Goal: Transaction & Acquisition: Obtain resource

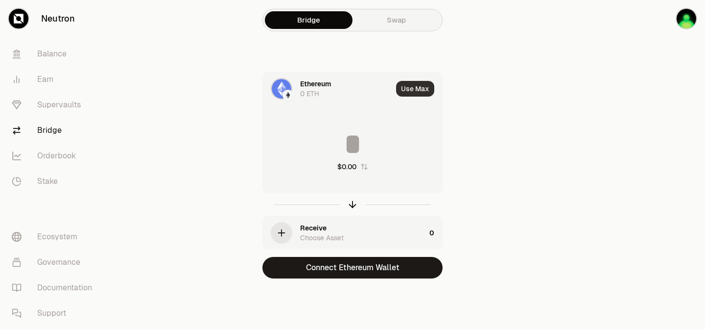
click at [427, 88] on button "Use Max" at bounding box center [415, 89] width 38 height 16
type input "*"
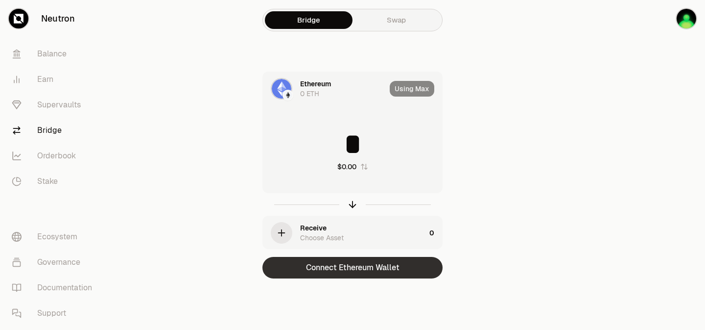
click at [315, 265] on button "Connect Ethereum Wallet" at bounding box center [353, 268] width 180 height 22
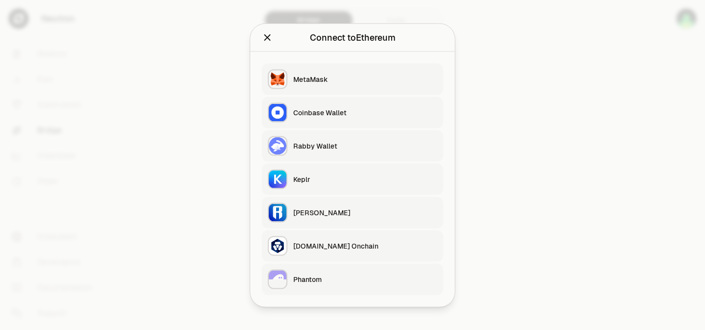
click at [325, 172] on button "Keplr" at bounding box center [352, 178] width 181 height 31
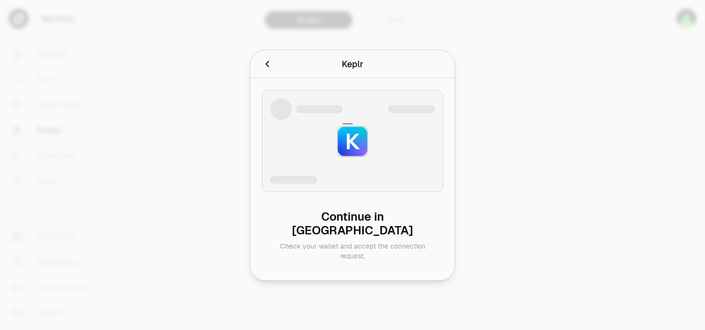
type input "**********"
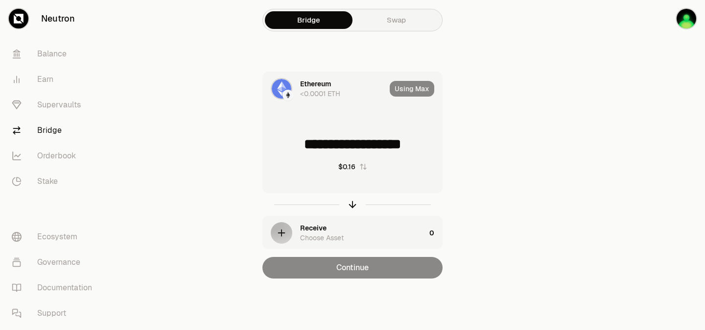
click at [398, 20] on link "Swap" at bounding box center [397, 20] width 88 height 18
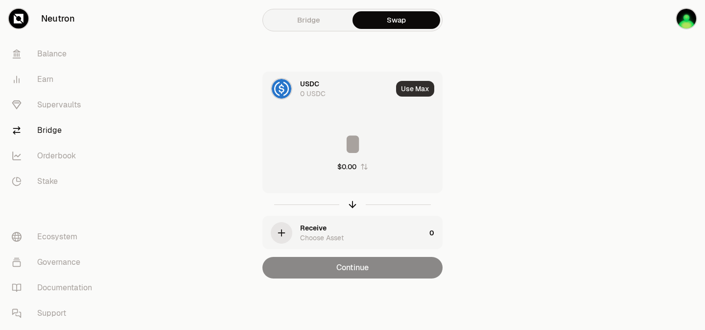
click at [415, 88] on button "Use Max" at bounding box center [415, 89] width 38 height 16
type input "*"
click at [55, 242] on link "Ecosystem" at bounding box center [55, 236] width 102 height 25
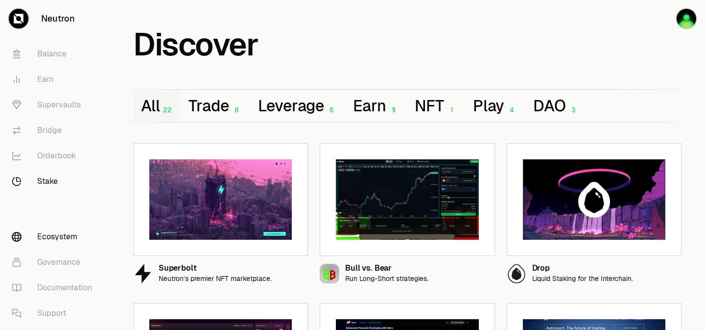
click at [45, 170] on link "Stake" at bounding box center [55, 181] width 102 height 25
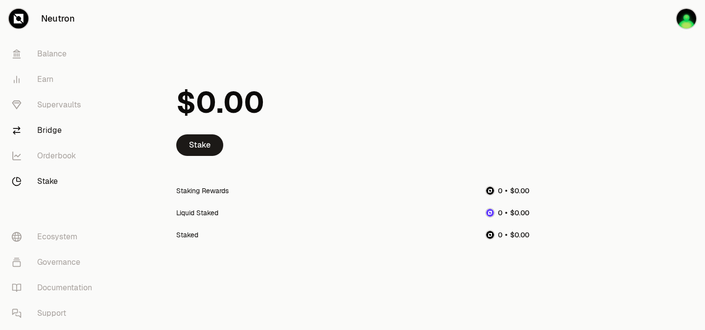
click at [64, 130] on link "Bridge" at bounding box center [55, 130] width 102 height 25
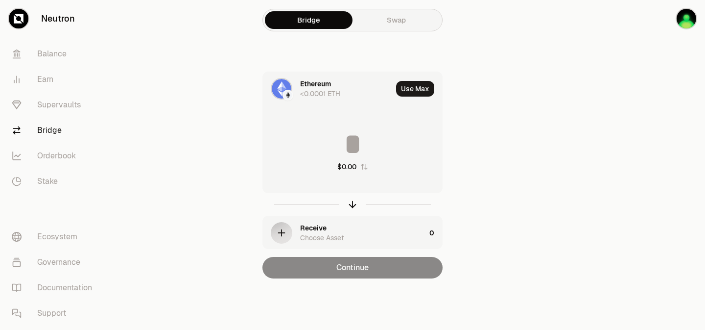
click at [289, 231] on div "button" at bounding box center [282, 233] width 22 height 22
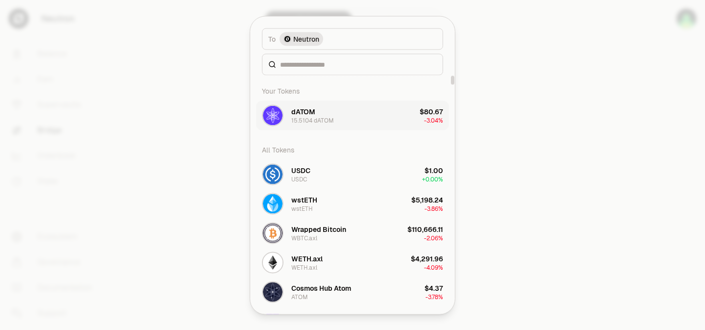
click at [363, 121] on button "dATOM 15.5104 dATOM $80.67 -3.04%" at bounding box center [352, 114] width 193 height 29
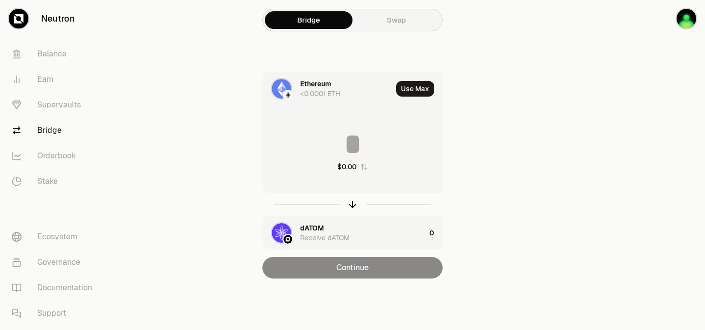
click at [401, 29] on div "Bridge Swap" at bounding box center [353, 20] width 180 height 23
click at [406, 24] on link "Swap" at bounding box center [397, 20] width 88 height 18
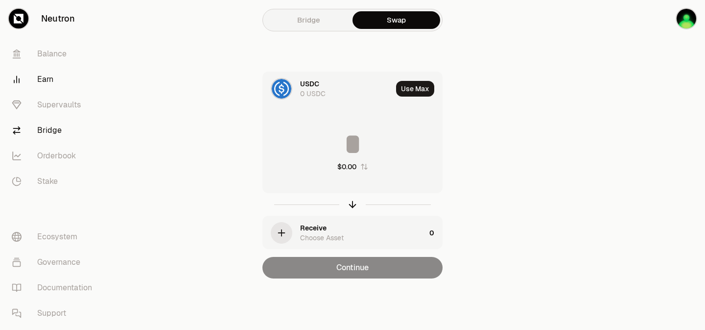
click at [55, 73] on link "Earn" at bounding box center [55, 79] width 102 height 25
click at [54, 74] on link "Earn" at bounding box center [55, 79] width 102 height 25
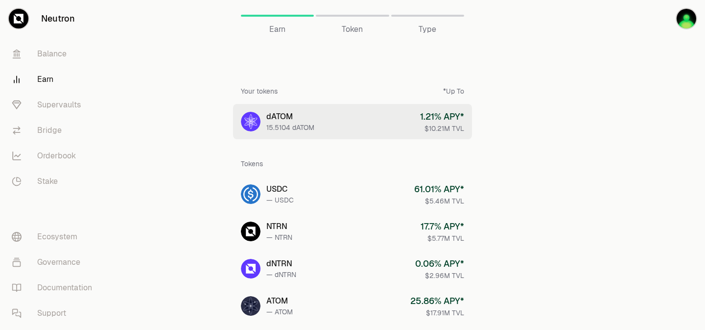
click at [323, 120] on link "dATOM 15.5104 dATOM 1.21 % APY* $10.21M TVL" at bounding box center [352, 121] width 239 height 35
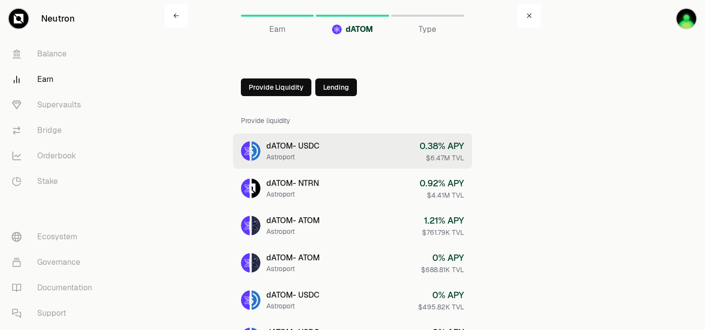
click at [334, 152] on link "dATOM - USDC Astroport 0.38 % APY $6.47M TVL" at bounding box center [352, 150] width 239 height 35
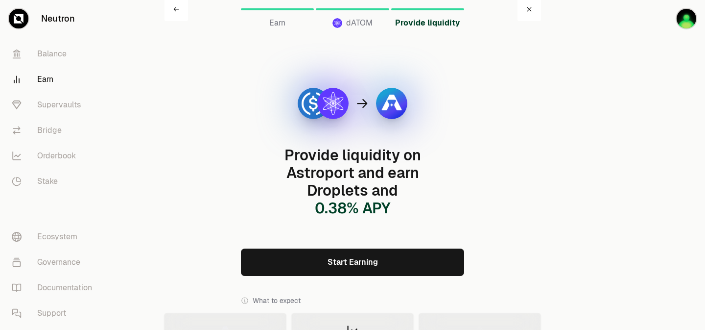
scroll to position [4, 0]
